Goal: Information Seeking & Learning: Learn about a topic

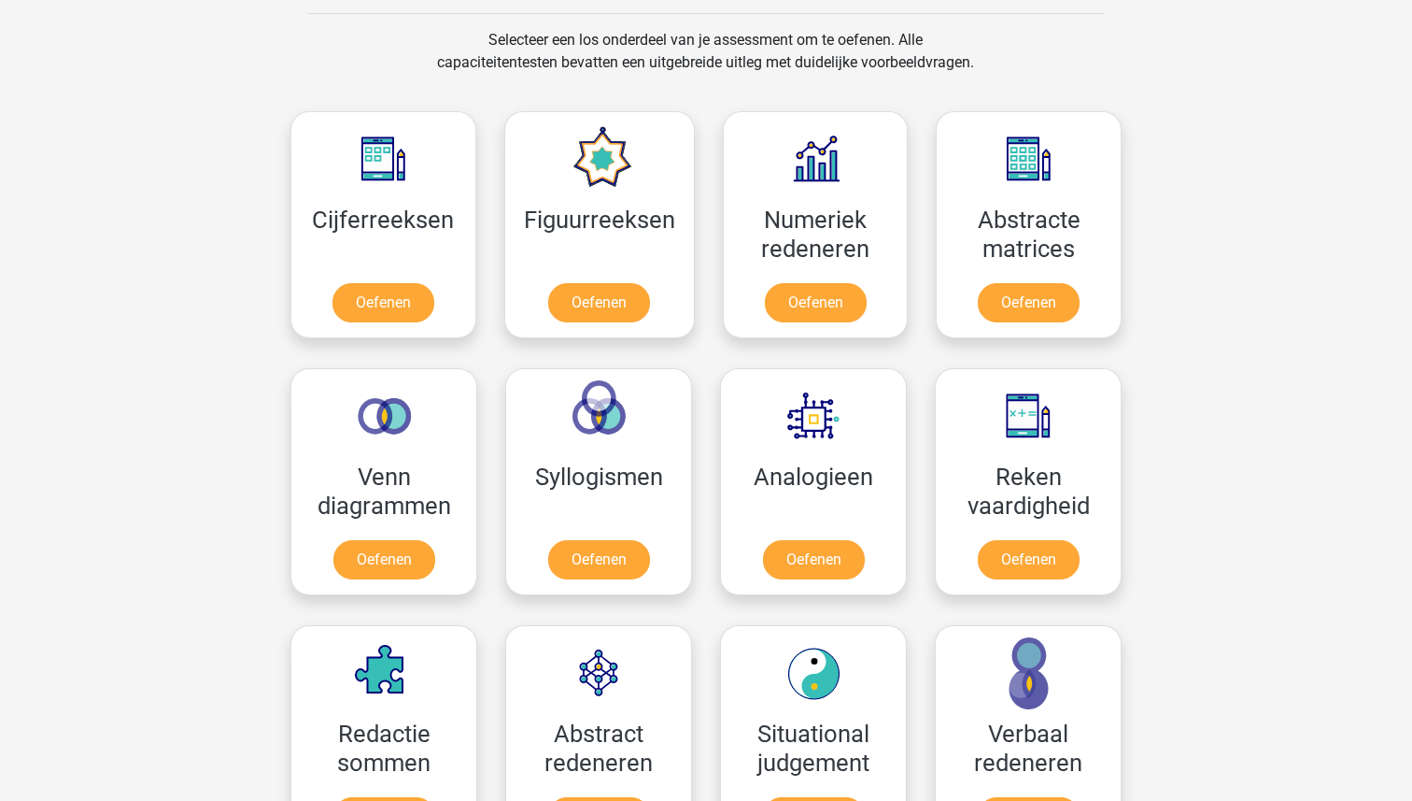
scroll to position [768, 0]
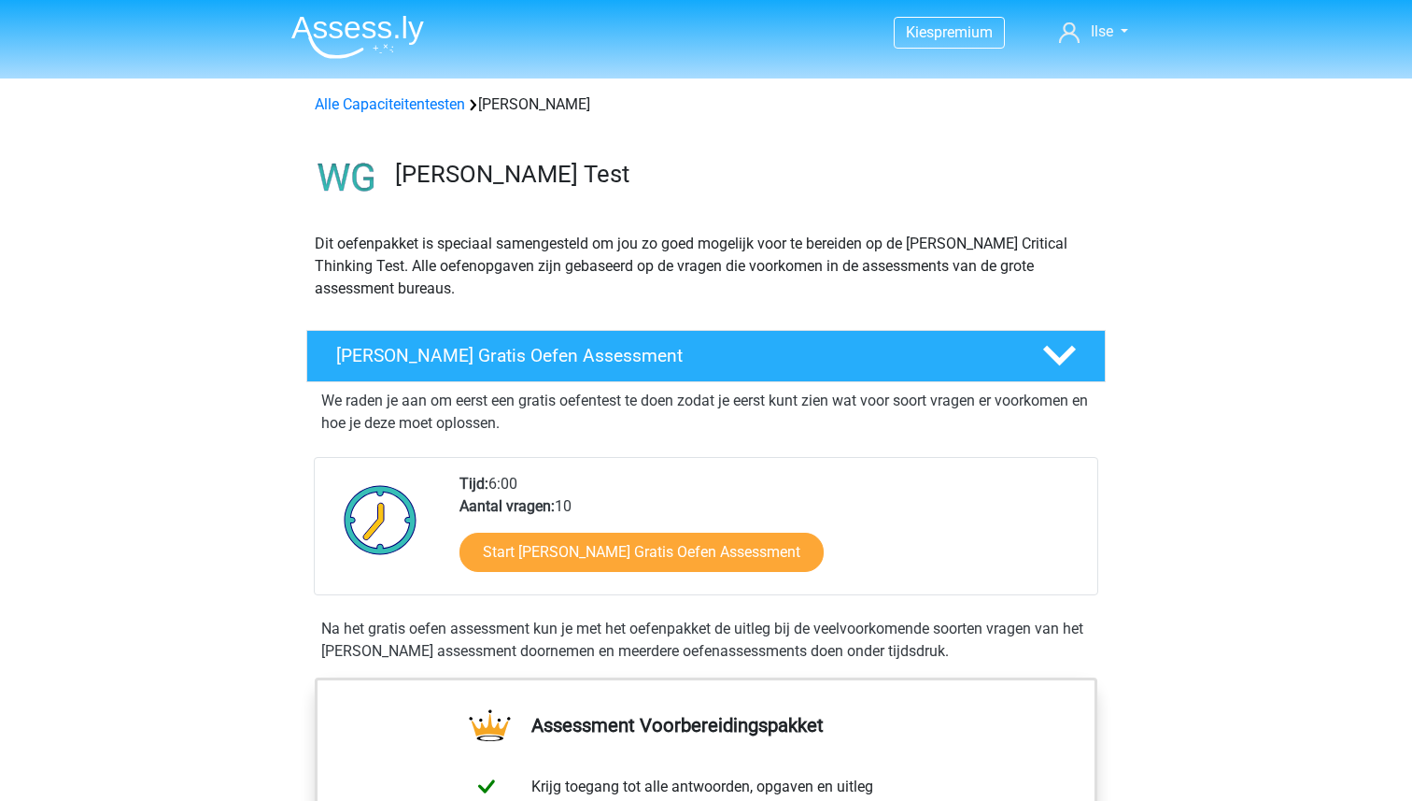
click at [366, 33] on img at bounding box center [357, 37] width 133 height 44
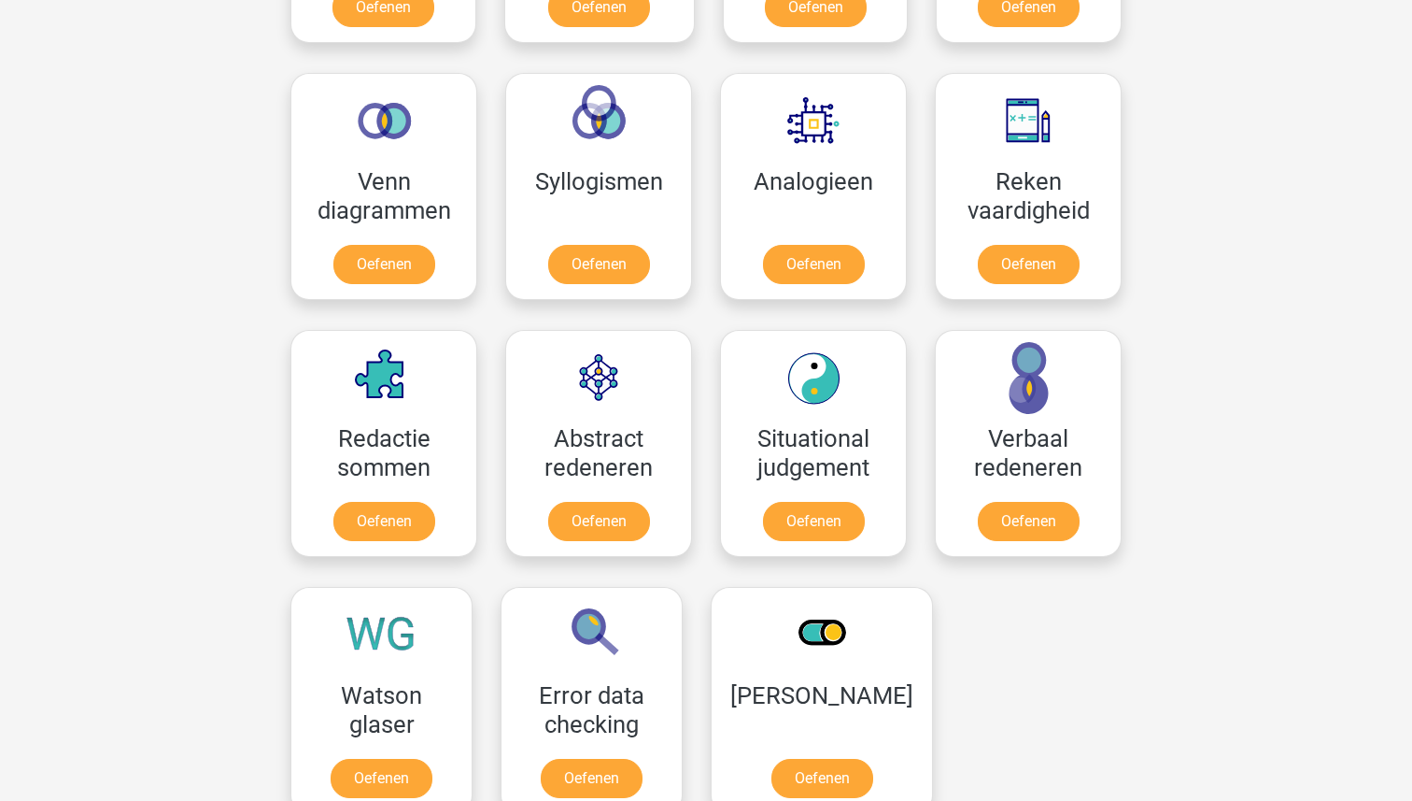
scroll to position [1023, 0]
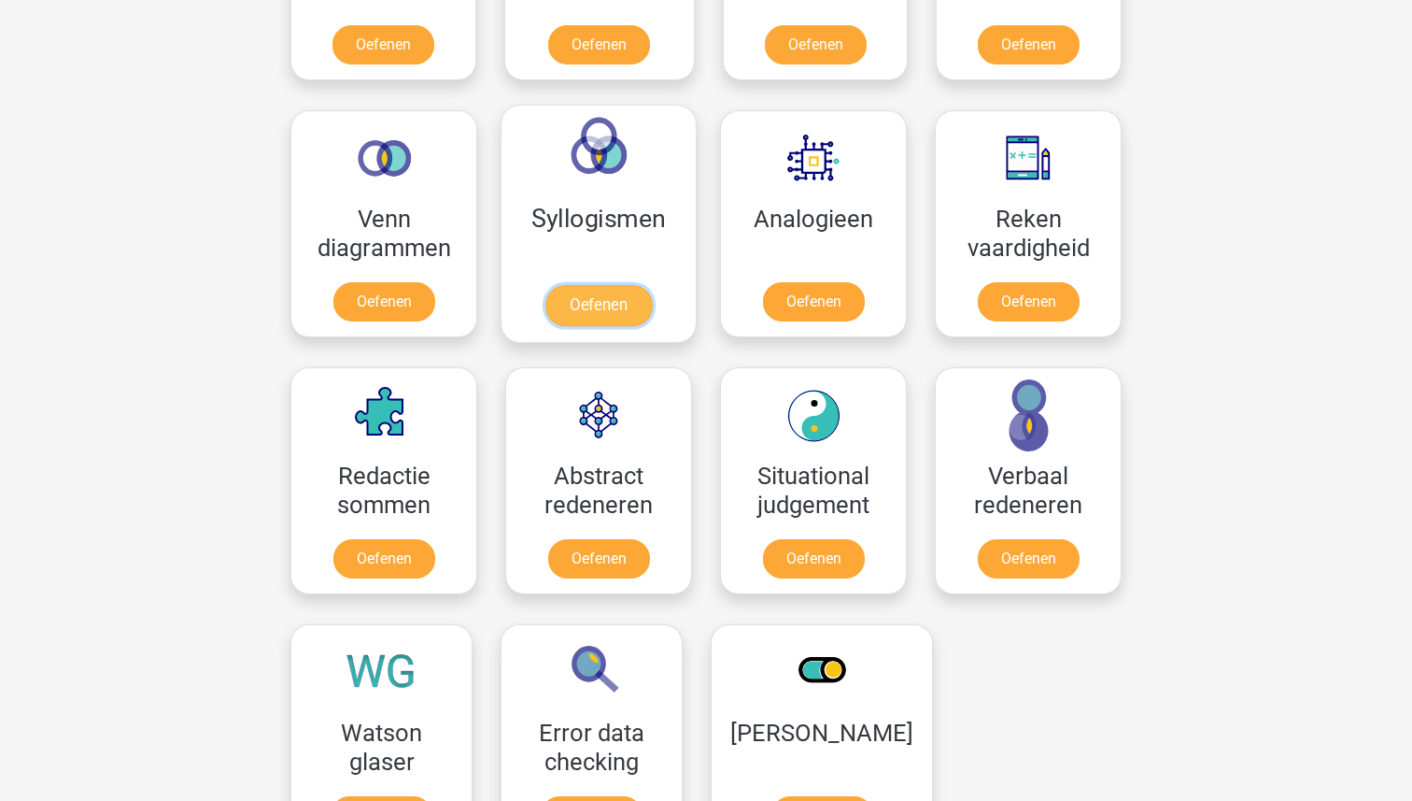
click at [602, 285] on link "Oefenen" at bounding box center [599, 305] width 106 height 41
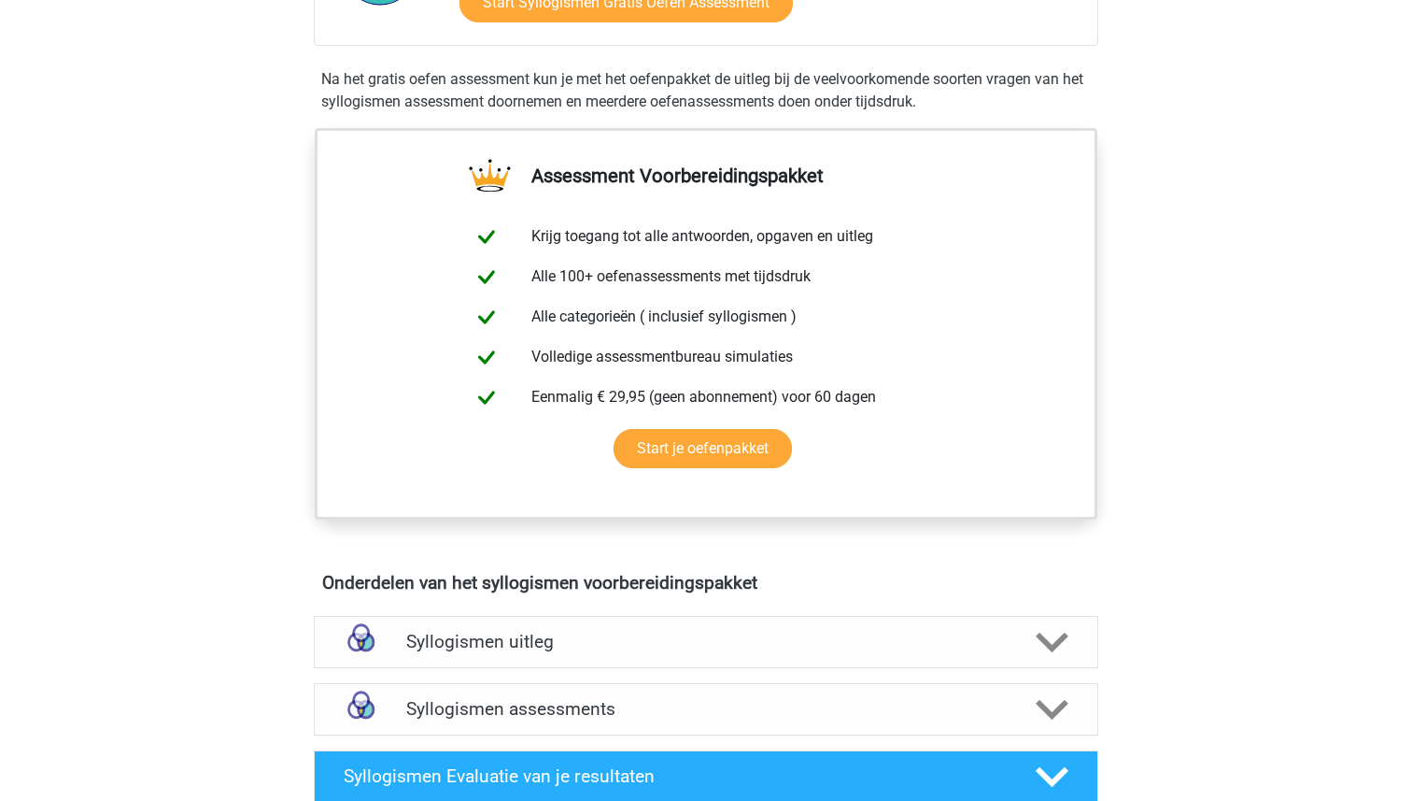
scroll to position [874, 0]
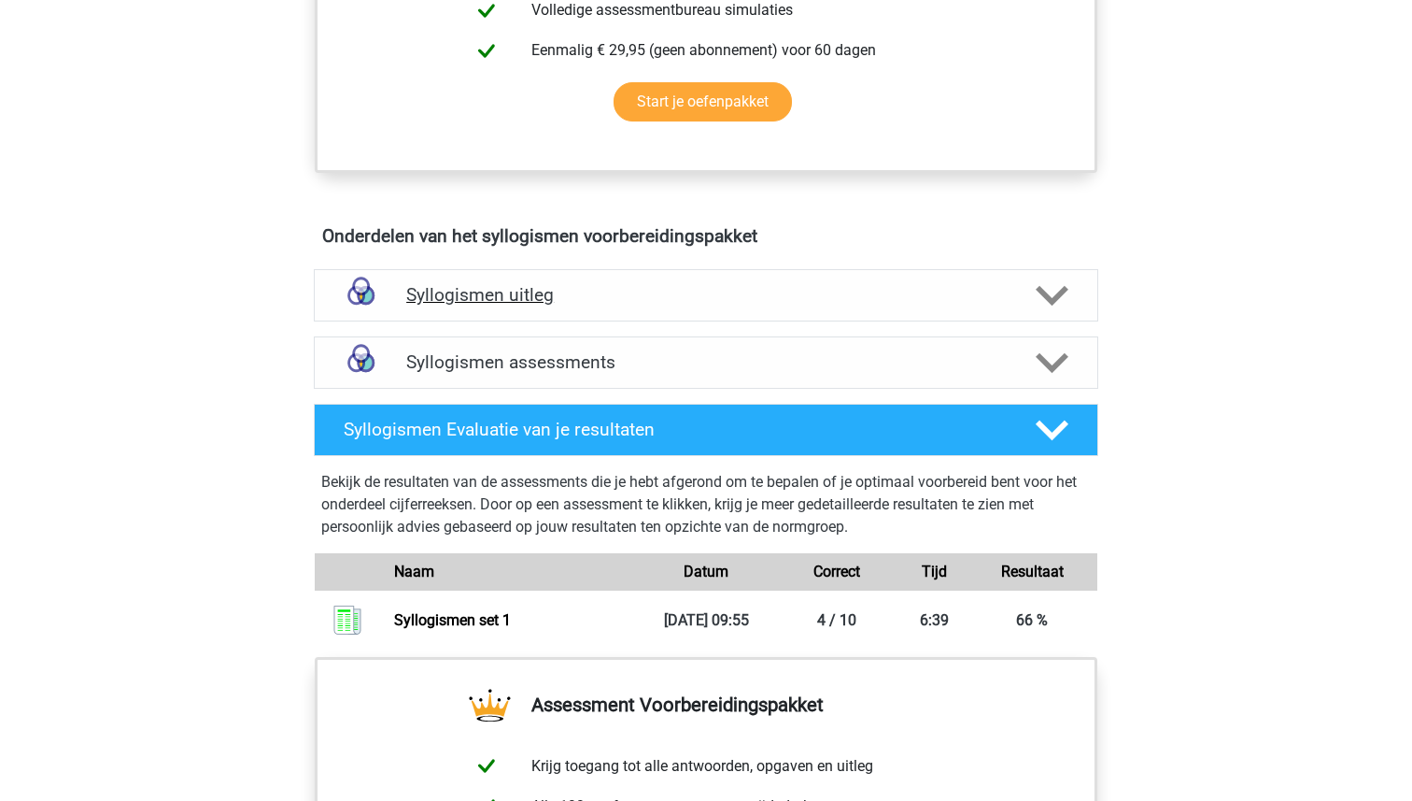
click at [585, 291] on h4 "Syllogismen uitleg" at bounding box center [706, 294] width 600 height 21
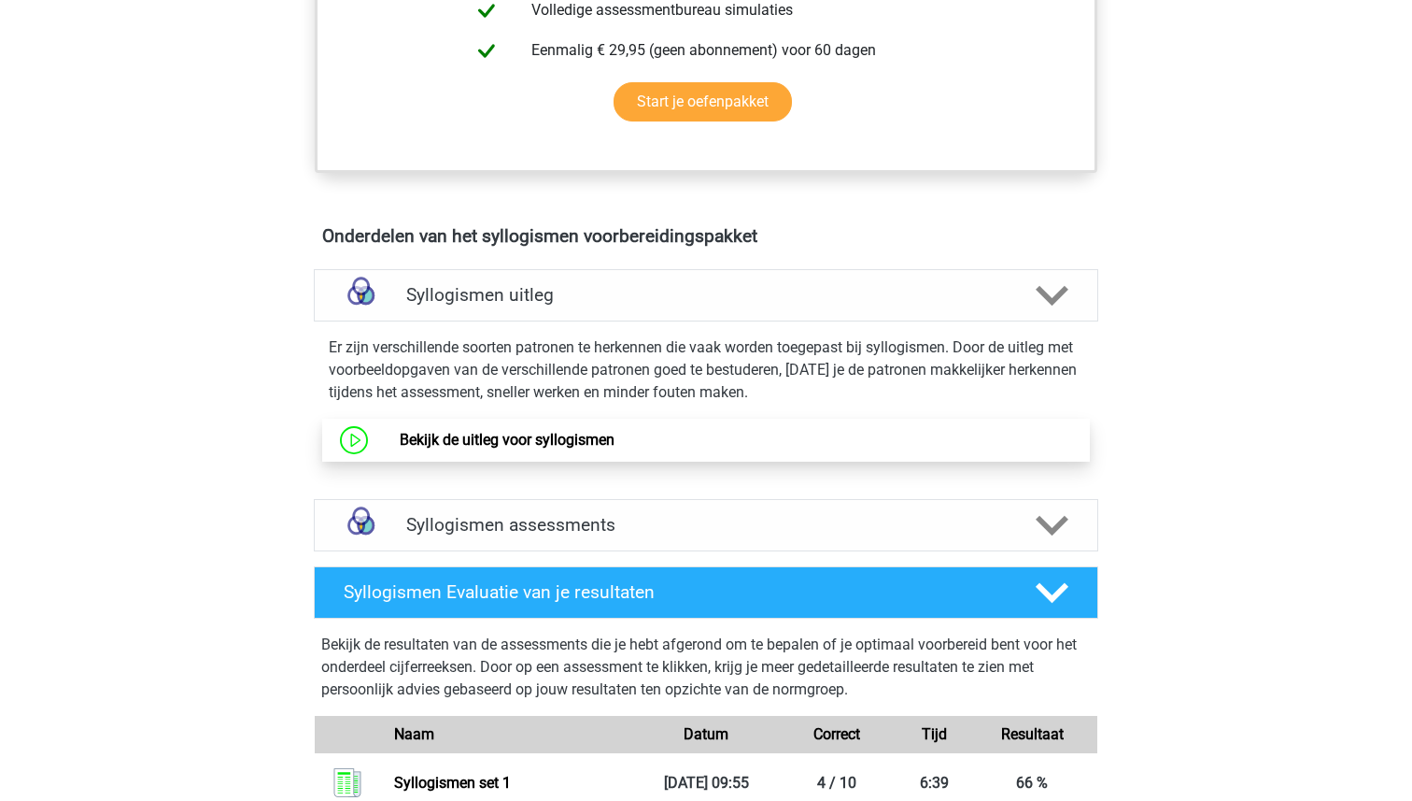
click at [581, 445] on link "Bekijk de uitleg voor syllogismen" at bounding box center [507, 440] width 215 height 18
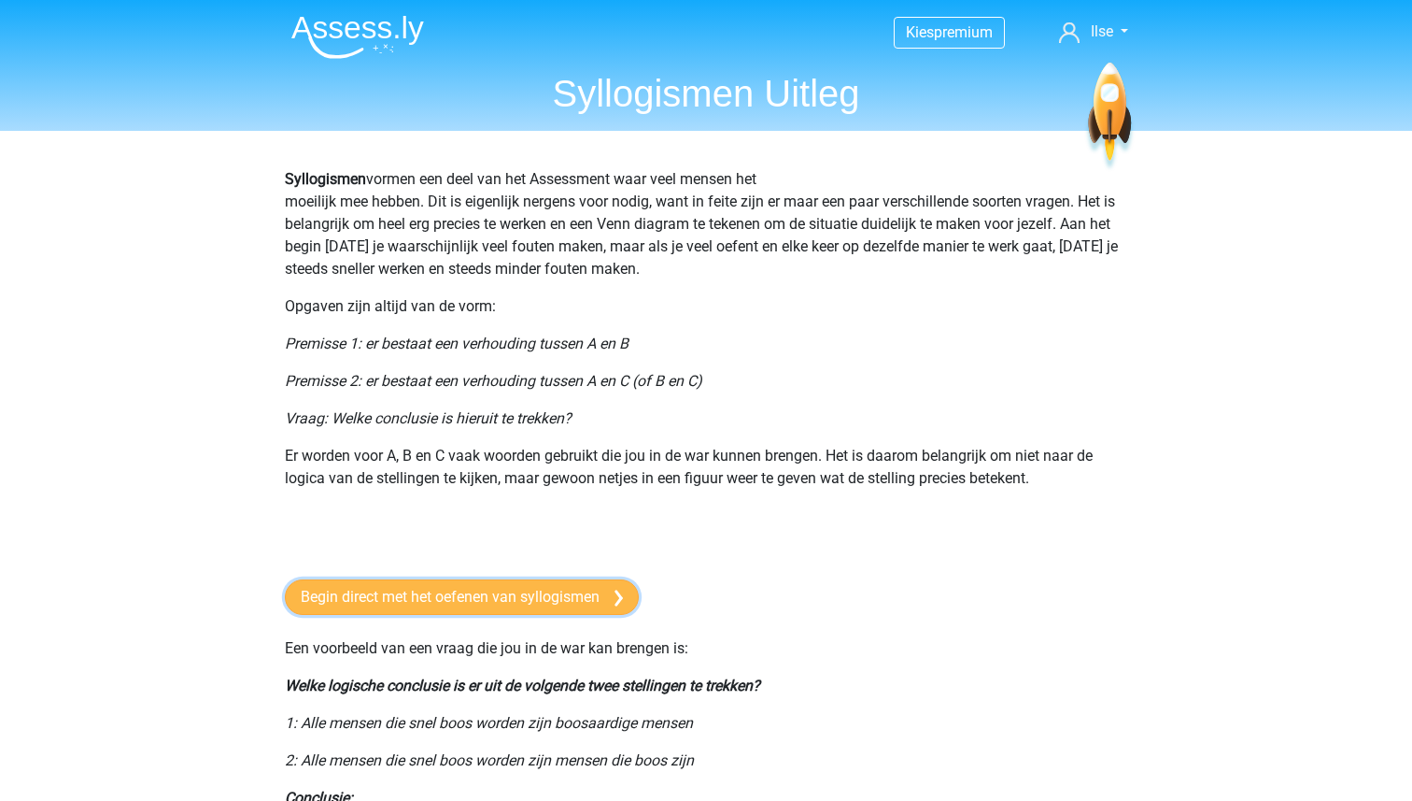
click at [410, 603] on link "Begin direct met het oefenen van syllogismen" at bounding box center [462, 596] width 354 height 35
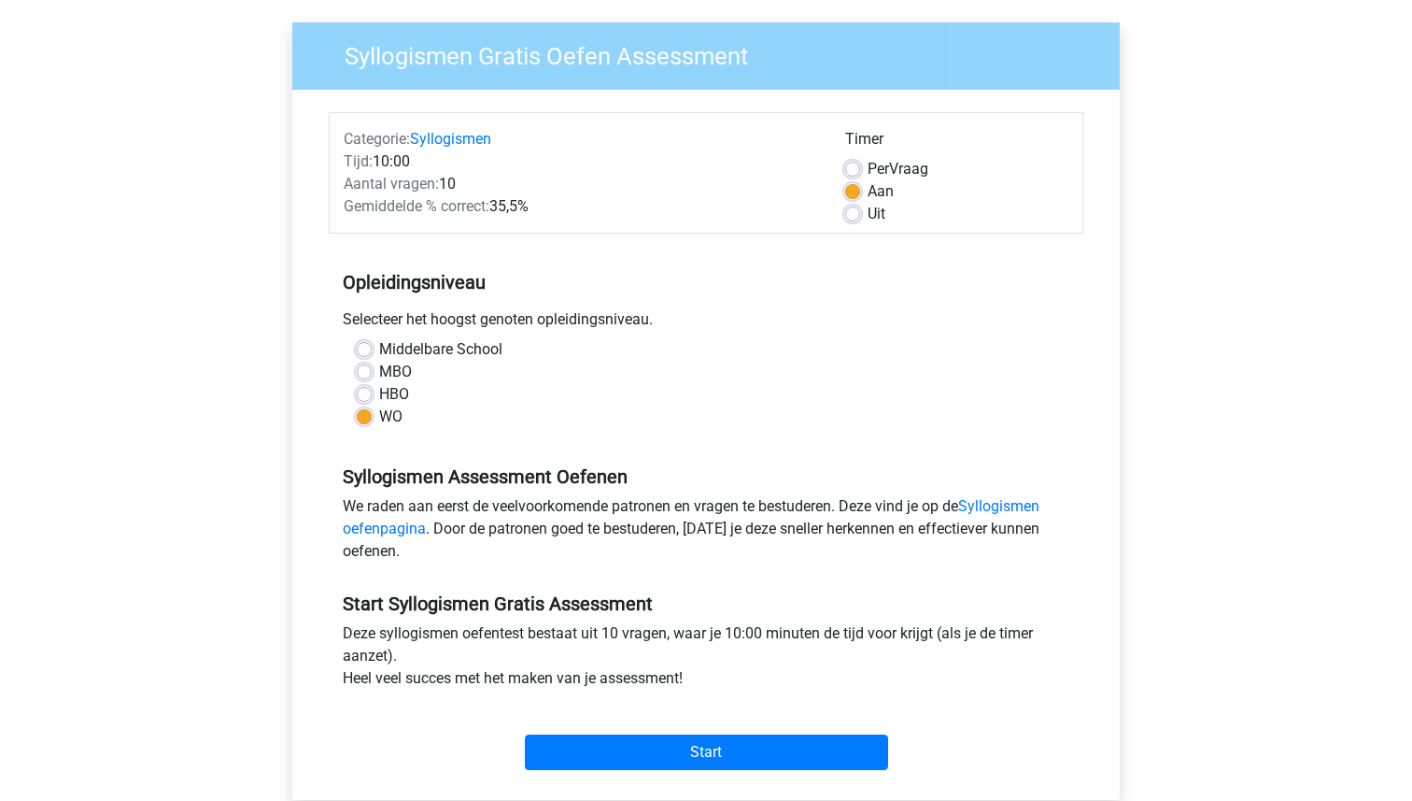
scroll to position [121, 0]
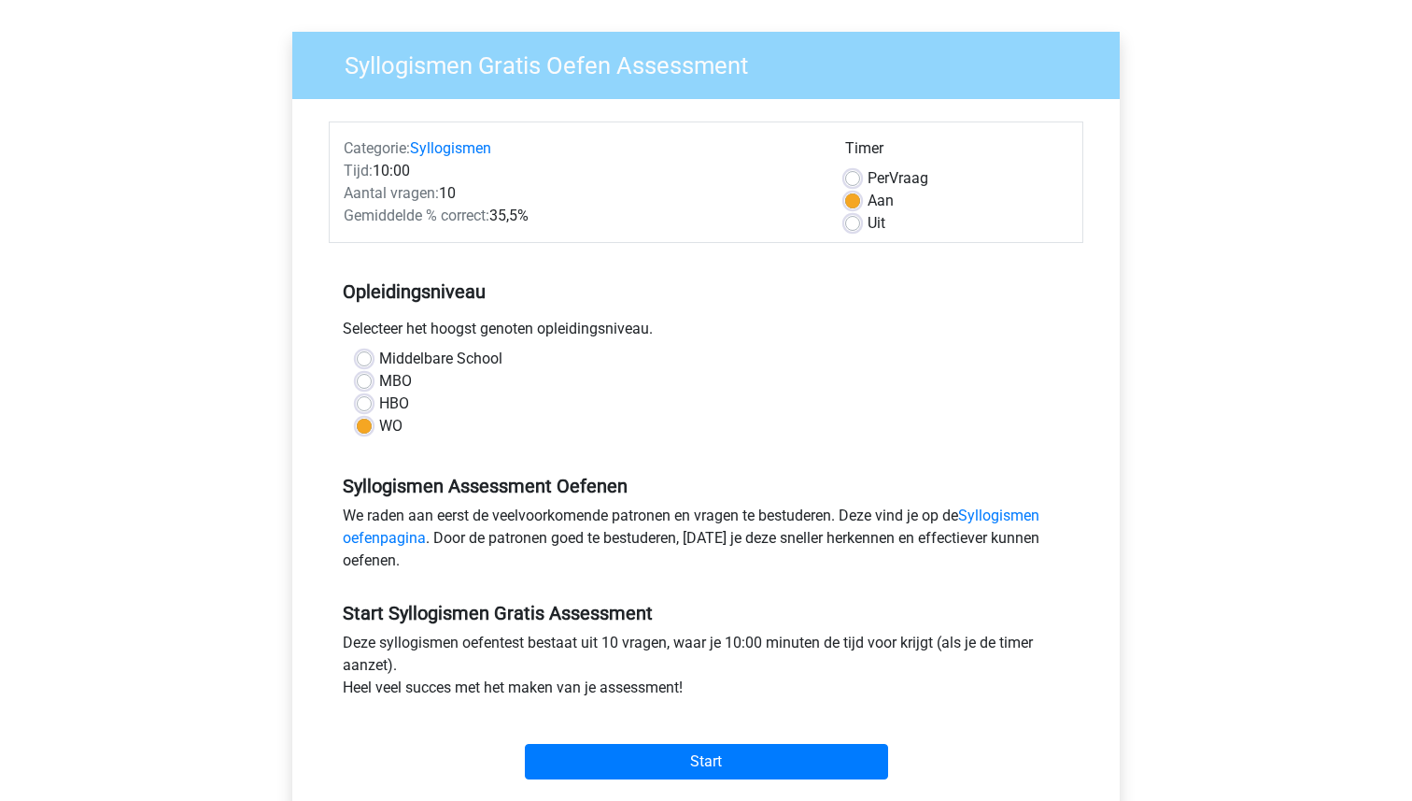
click at [868, 220] on label "Uit" at bounding box center [877, 223] width 18 height 22
click at [852, 220] on input "Uit" at bounding box center [852, 221] width 15 height 19
radio input "true"
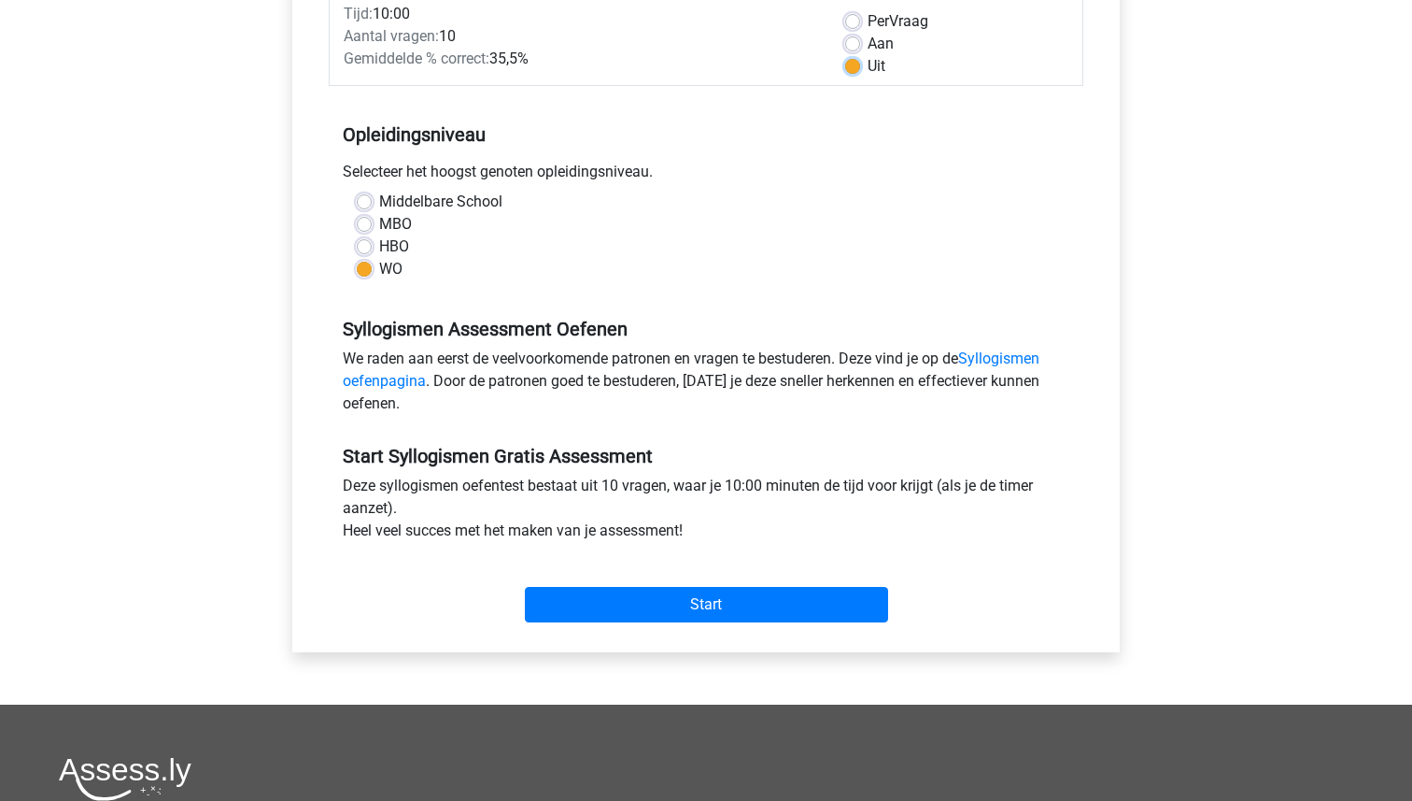
scroll to position [281, 0]
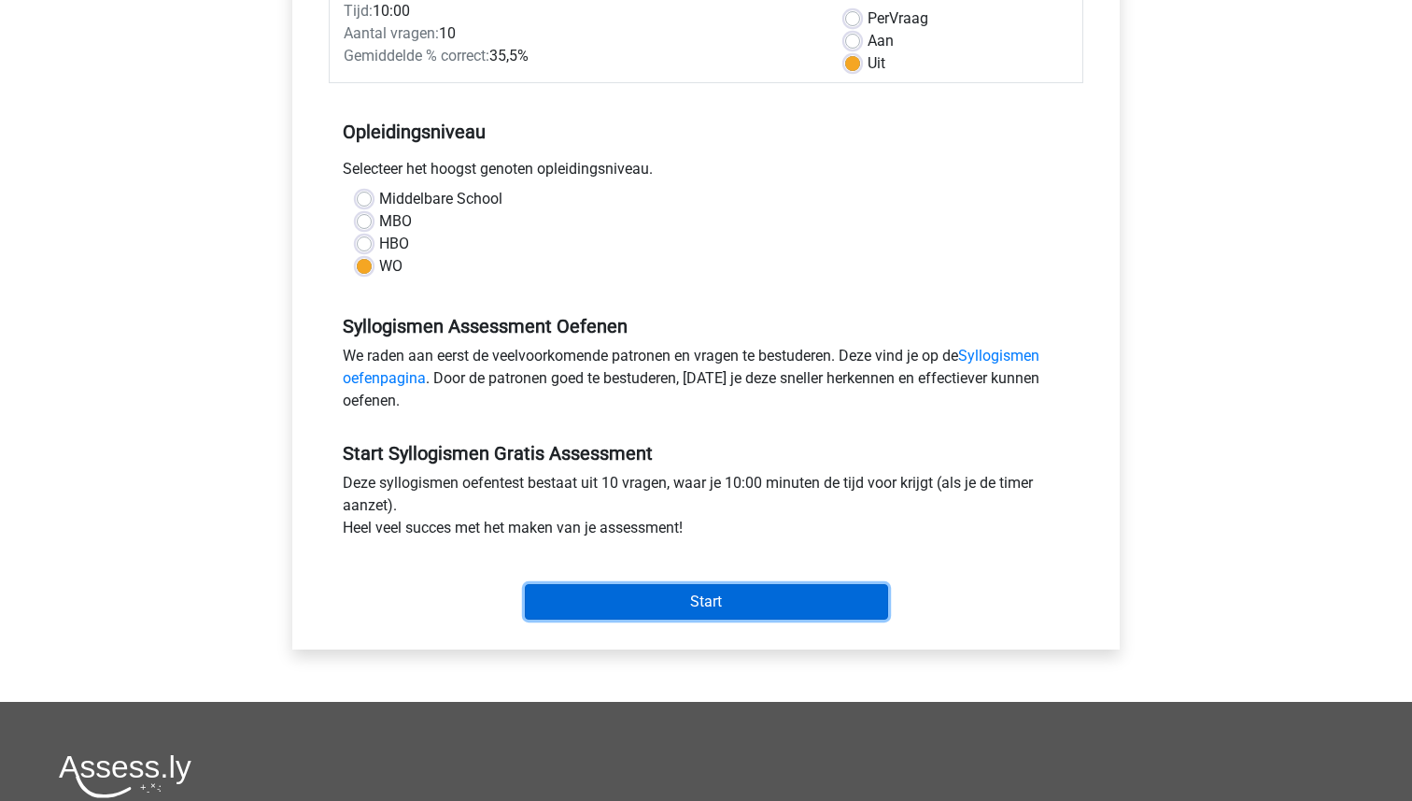
click at [667, 601] on input "Start" at bounding box center [706, 601] width 363 height 35
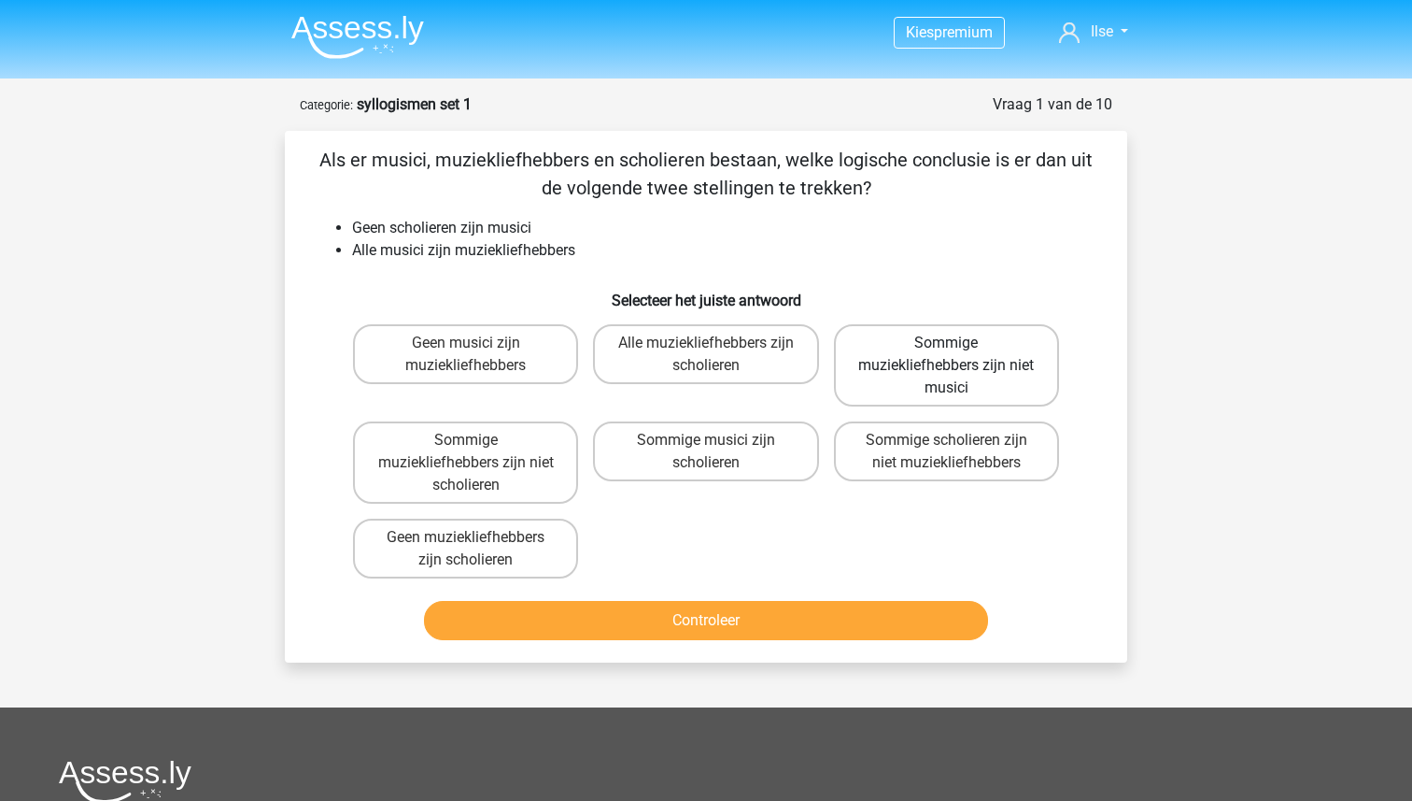
click at [923, 389] on label "Sommige muziekliefhebbers zijn niet musici" at bounding box center [946, 365] width 225 height 82
click at [946, 355] on input "Sommige muziekliefhebbers zijn niet musici" at bounding box center [952, 349] width 12 height 12
radio input "true"
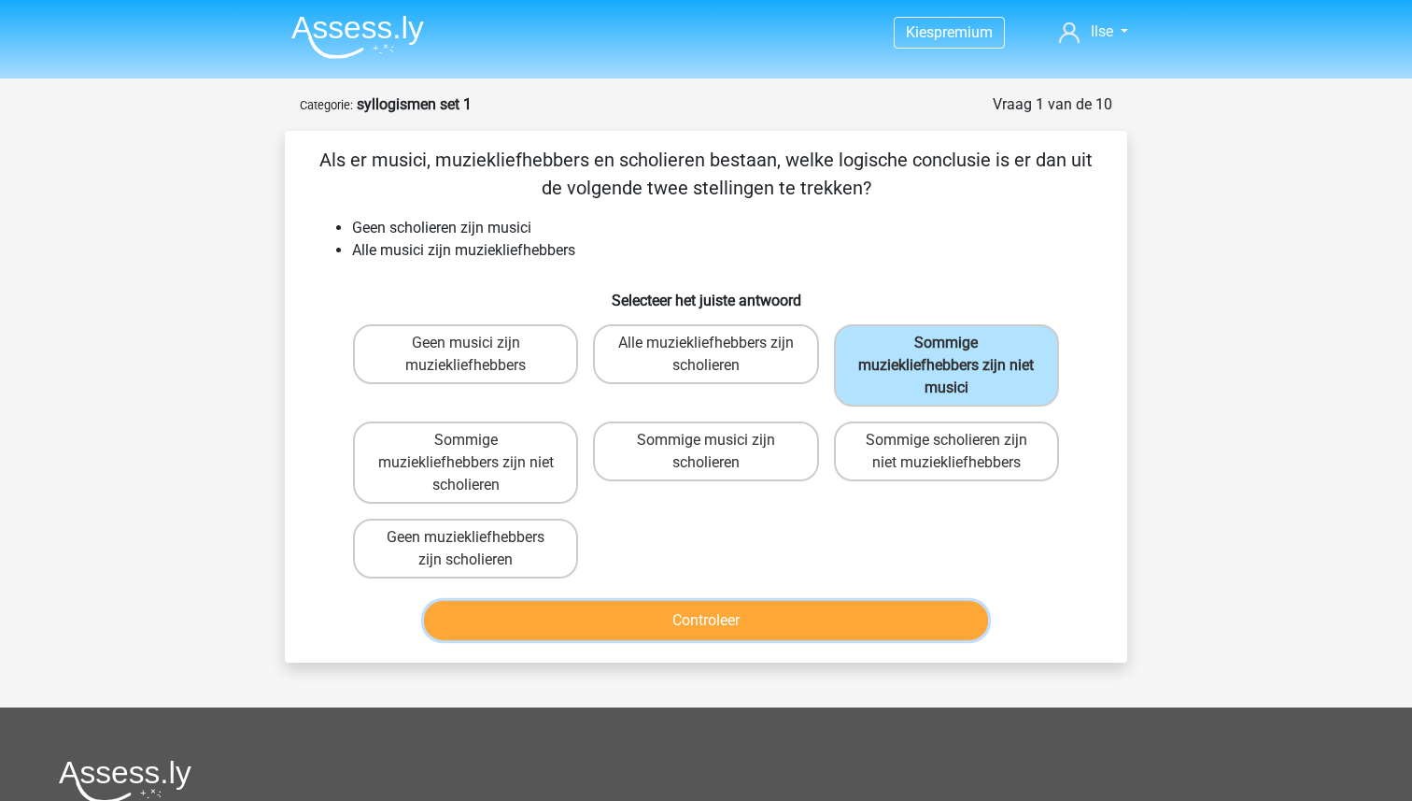
click at [730, 618] on button "Controleer" at bounding box center [706, 620] width 565 height 39
